Goal: Check status

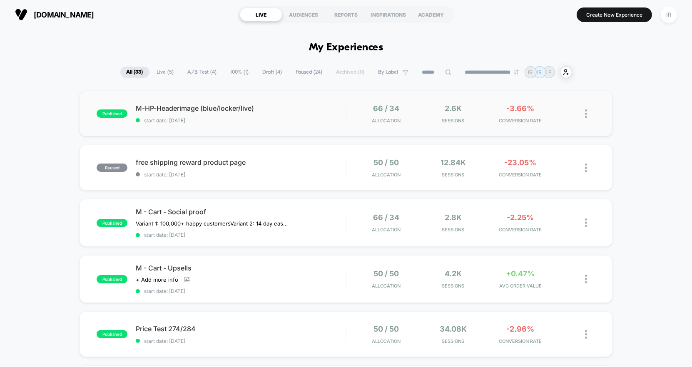
click at [442, 99] on div "published M-HP-Headerimage (blue/locker/live) start date: [DATE] 66 / 34 Alloca…" at bounding box center [345, 114] width 533 height 46
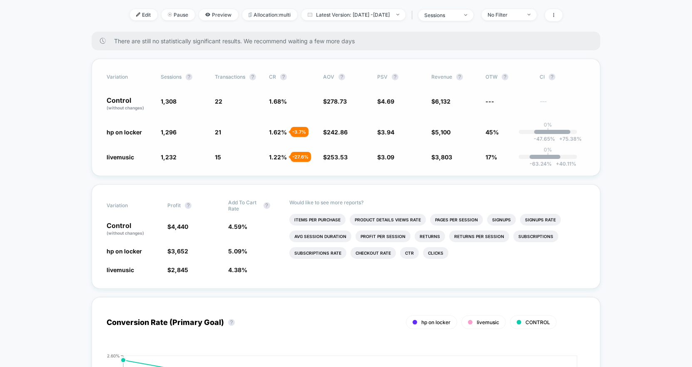
scroll to position [130, 0]
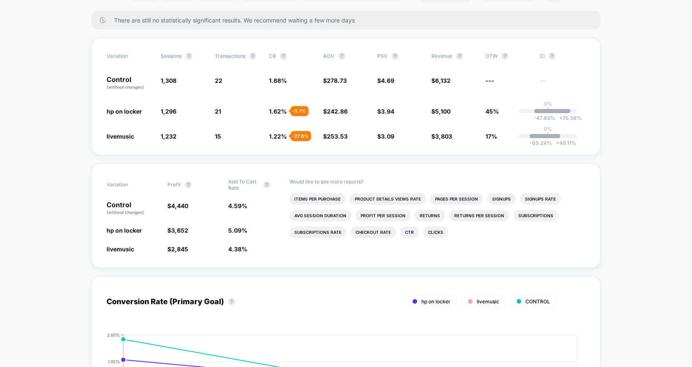
drag, startPoint x: 97, startPoint y: 141, endPoint x: 664, endPoint y: 162, distance: 567.2
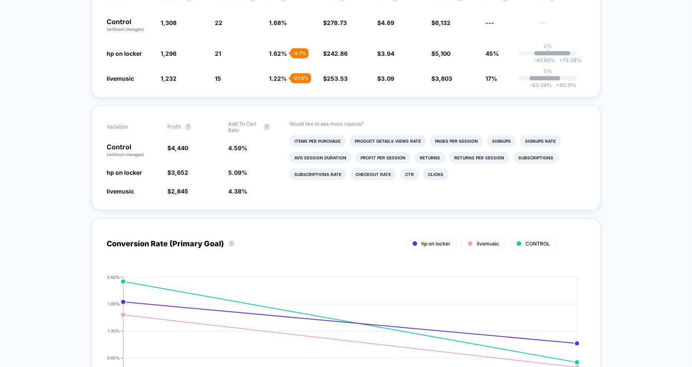
scroll to position [0, 0]
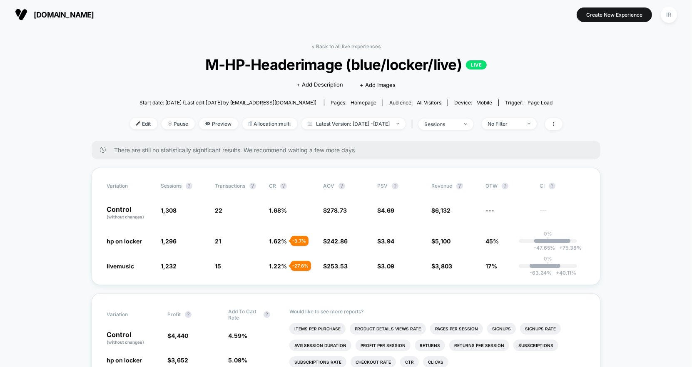
click at [354, 44] on link "< Back to all live experiences" at bounding box center [345, 46] width 69 height 6
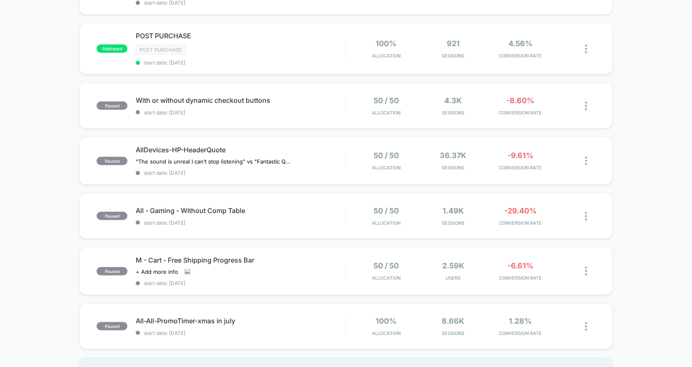
scroll to position [533, 0]
